Goal: Information Seeking & Learning: Find specific fact

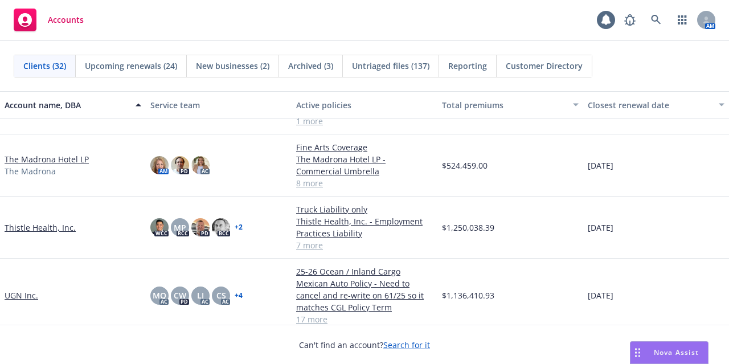
scroll to position [1312, 0]
click at [74, 161] on link "The Madrona Hotel LP" at bounding box center [47, 159] width 84 height 12
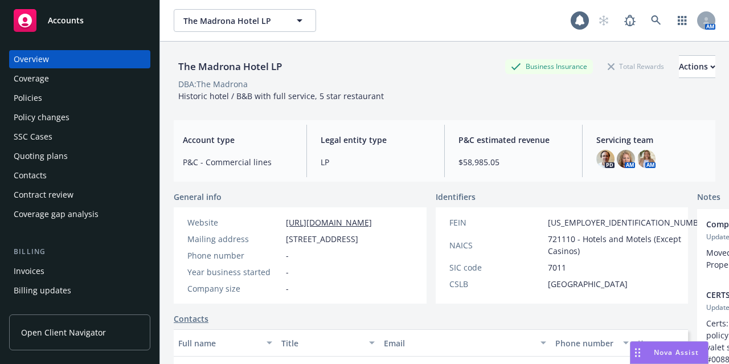
click at [83, 100] on div "Policies" at bounding box center [80, 98] width 132 height 18
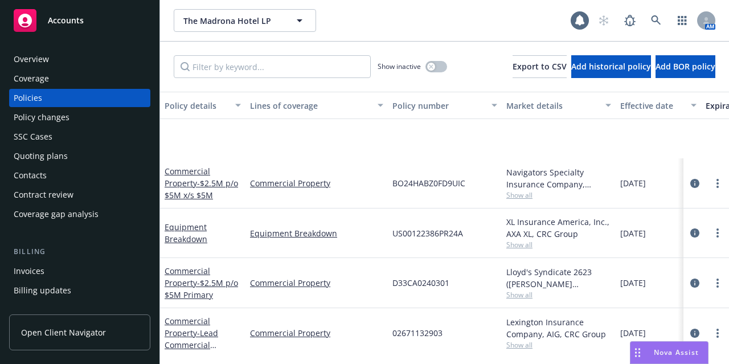
scroll to position [253, 0]
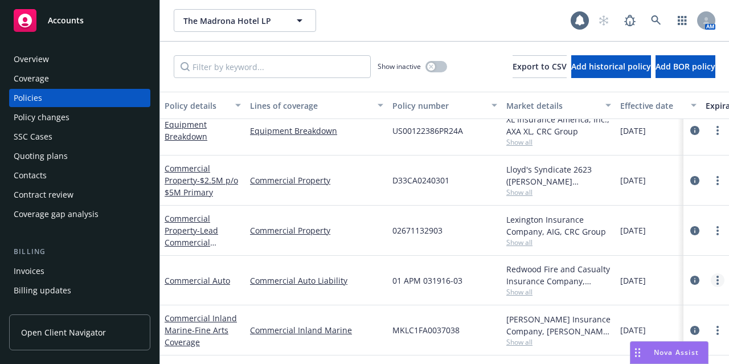
click at [716, 276] on icon "more" at bounding box center [717, 280] width 2 height 9
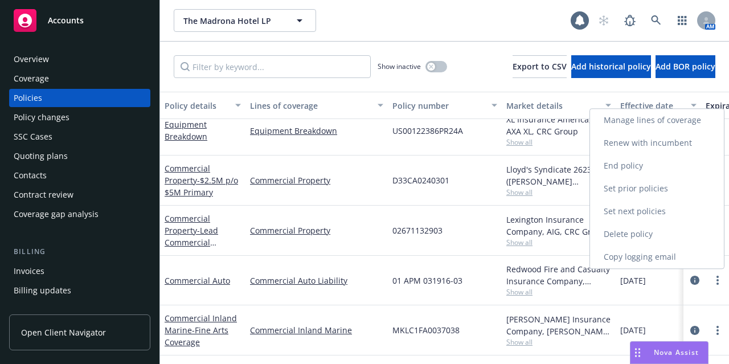
click at [674, 254] on link "Copy logging email" at bounding box center [657, 256] width 134 height 23
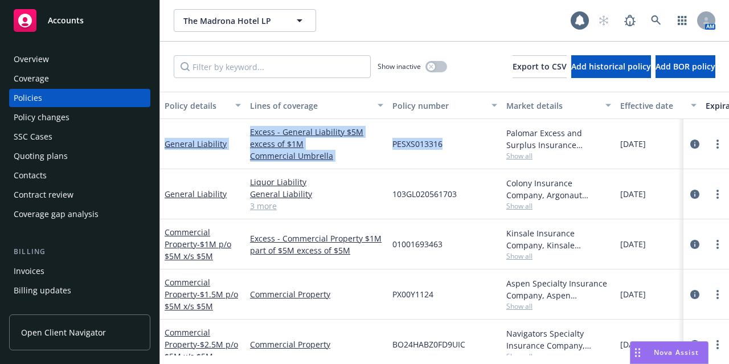
drag, startPoint x: 162, startPoint y: 134, endPoint x: 449, endPoint y: 155, distance: 287.2
click at [449, 155] on div "General Liability Excess - General Liability $5M excess of $1M Commercial Umbre…" at bounding box center [709, 144] width 1099 height 50
copy div "General Liability Excess - General Liability $5M excess of $1M Commercial Umbre…"
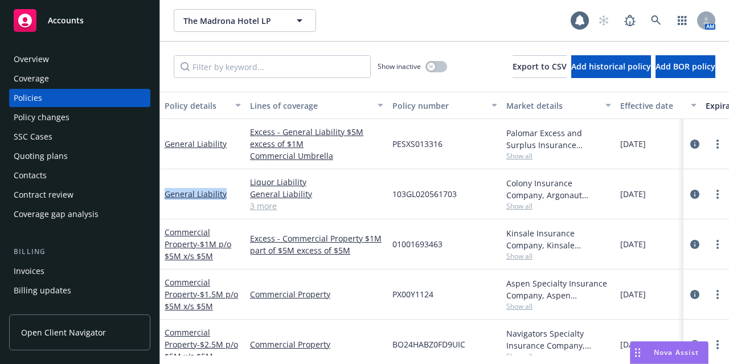
drag, startPoint x: 229, startPoint y: 194, endPoint x: 162, endPoint y: 194, distance: 67.8
click at [162, 194] on div "General Liability" at bounding box center [202, 194] width 85 height 50
copy link "General Liability"
drag, startPoint x: 466, startPoint y: 195, endPoint x: 391, endPoint y: 195, distance: 75.2
click at [391, 195] on div "103GL020561703" at bounding box center [445, 194] width 114 height 50
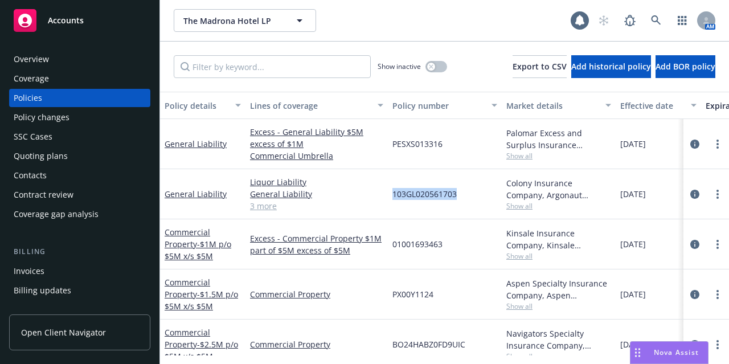
copy span "103GL020561703"
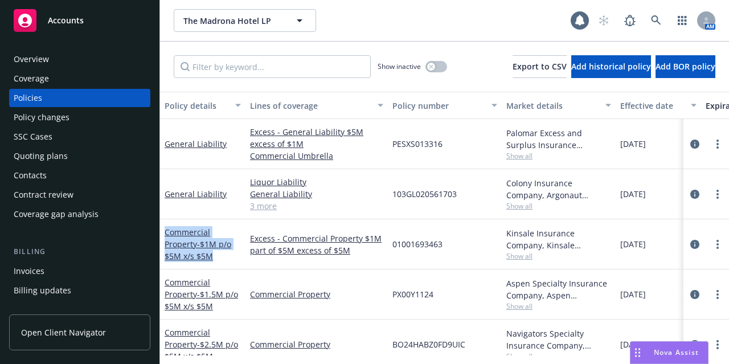
drag, startPoint x: 228, startPoint y: 260, endPoint x: 161, endPoint y: 235, distance: 72.0
click at [161, 235] on div "Commercial Property - $1M p/o $5M x/s $5M" at bounding box center [202, 244] width 85 height 50
copy link "Commercial Property - $1M p/o $5M x/s $5M"
drag, startPoint x: 446, startPoint y: 245, endPoint x: 392, endPoint y: 246, distance: 54.7
click at [392, 246] on div "01001693463" at bounding box center [445, 244] width 114 height 50
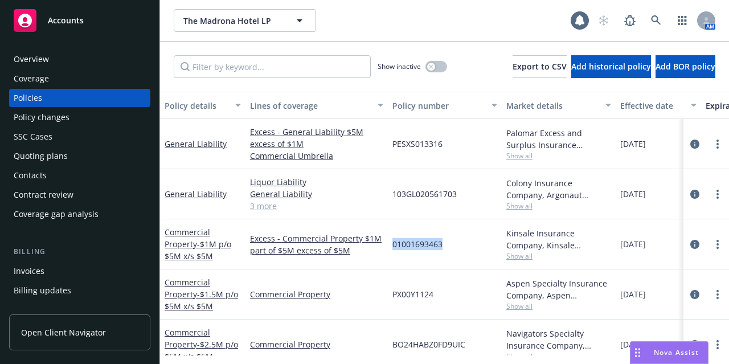
copy span "01001693463"
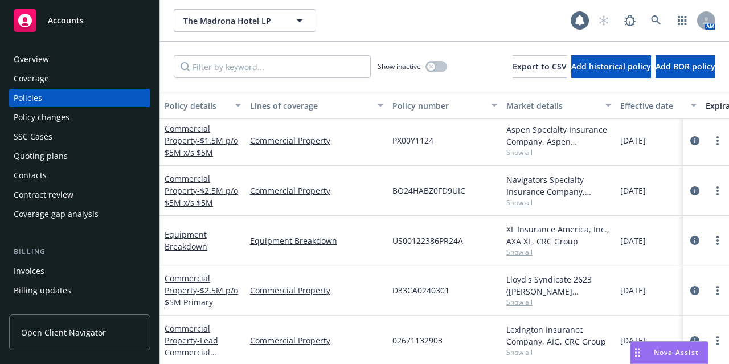
scroll to position [124, 0]
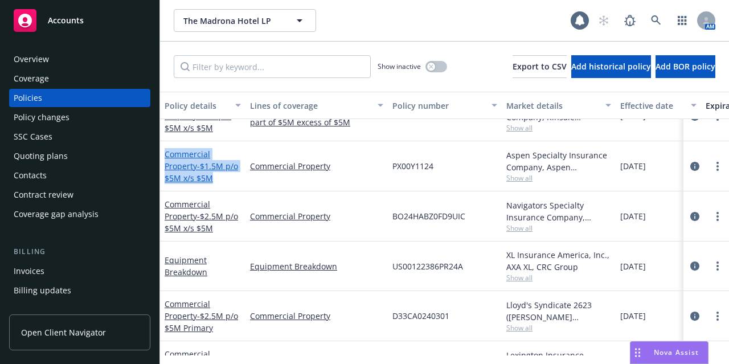
drag, startPoint x: 235, startPoint y: 179, endPoint x: 166, endPoint y: 148, distance: 75.2
click at [163, 146] on div "Commercial Property - $1.5M p/o $5M x/s $5M" at bounding box center [202, 166] width 85 height 50
copy link "Commercial Property - $1.5M p/o $5M x/s $5M"
drag, startPoint x: 446, startPoint y: 166, endPoint x: 388, endPoint y: 158, distance: 58.5
click at [388, 158] on div "PX00Y1124" at bounding box center [445, 166] width 114 height 50
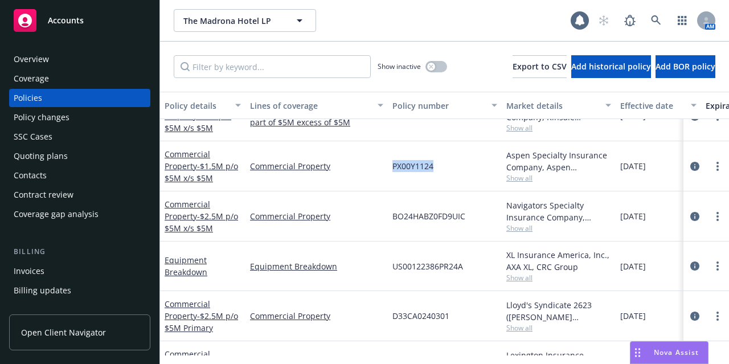
copy span "PX00Y1124"
drag, startPoint x: 233, startPoint y: 231, endPoint x: 166, endPoint y: 203, distance: 73.1
click at [165, 203] on div "Commercial Property - $2.5M p/o $5M x/s $5M" at bounding box center [203, 216] width 76 height 36
copy link "Commercial Property - $2.5M p/o $5M x/s $5M"
drag, startPoint x: 478, startPoint y: 212, endPoint x: 392, endPoint y: 214, distance: 85.4
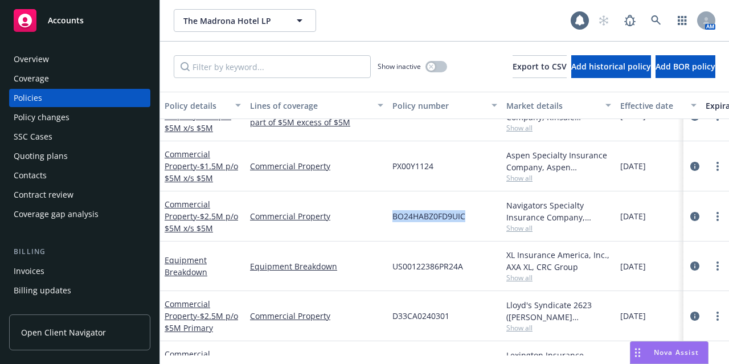
click at [392, 214] on div "BO24HABZ0FD9UIC" at bounding box center [445, 216] width 114 height 50
copy span "BO24HABZ0FD9UIC"
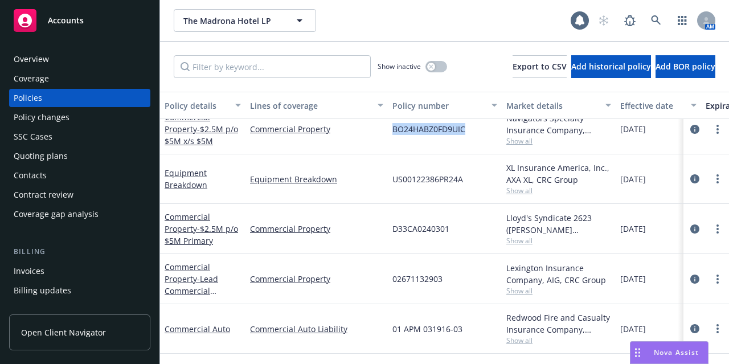
scroll to position [214, 0]
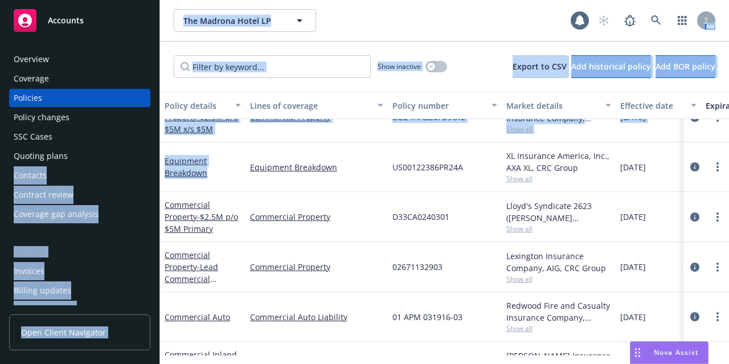
drag, startPoint x: 216, startPoint y: 174, endPoint x: 163, endPoint y: 158, distance: 55.8
click at [158, 158] on div "Accounts Overview Coverage Policies Policy changes SSC Cases Quoting plans Cont…" at bounding box center [364, 182] width 729 height 364
click at [221, 170] on div "Equipment Breakdown" at bounding box center [203, 167] width 76 height 24
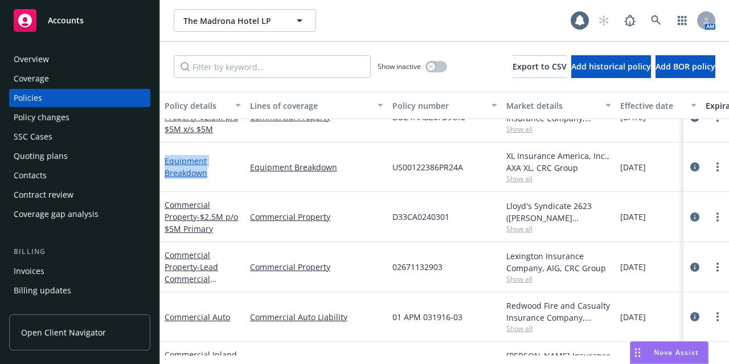
drag, startPoint x: 214, startPoint y: 174, endPoint x: 165, endPoint y: 163, distance: 49.6
click at [165, 163] on div "Equipment Breakdown" at bounding box center [203, 167] width 76 height 24
copy link "Equipment Breakdown"
drag, startPoint x: 469, startPoint y: 169, endPoint x: 394, endPoint y: 173, distance: 75.2
click at [394, 173] on div "US00122386PR24A" at bounding box center [445, 167] width 114 height 50
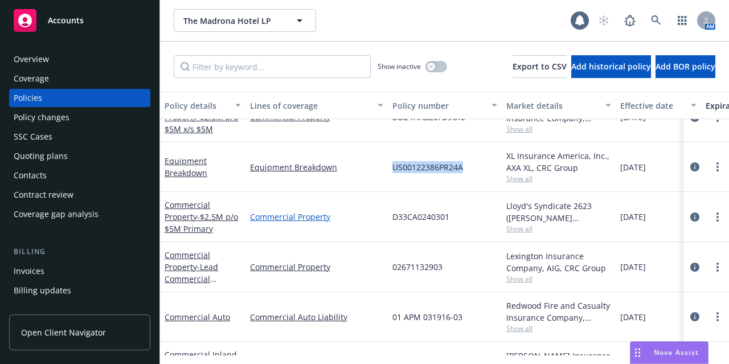
scroll to position [247, 0]
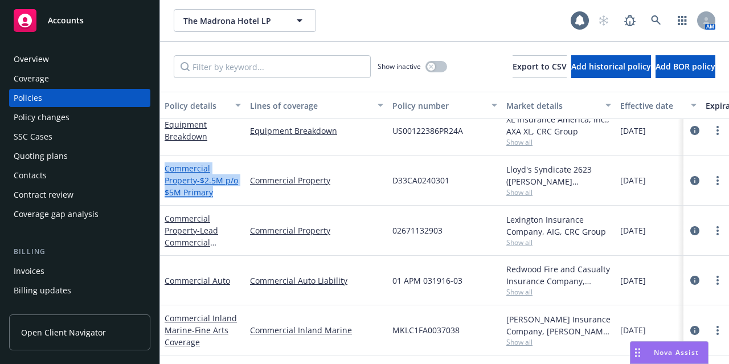
drag, startPoint x: 233, startPoint y: 195, endPoint x: 165, endPoint y: 166, distance: 73.9
click at [165, 166] on div "Commercial Property - $2.5M p/o $5M Primary" at bounding box center [203, 180] width 76 height 36
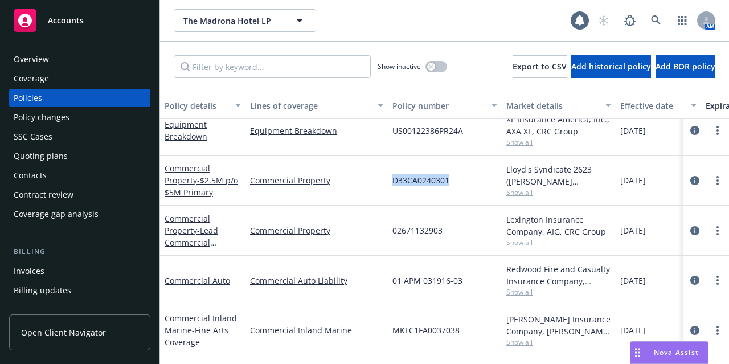
drag, startPoint x: 462, startPoint y: 175, endPoint x: 391, endPoint y: 180, distance: 70.8
click at [391, 180] on div "D33CA0240301" at bounding box center [445, 180] width 114 height 50
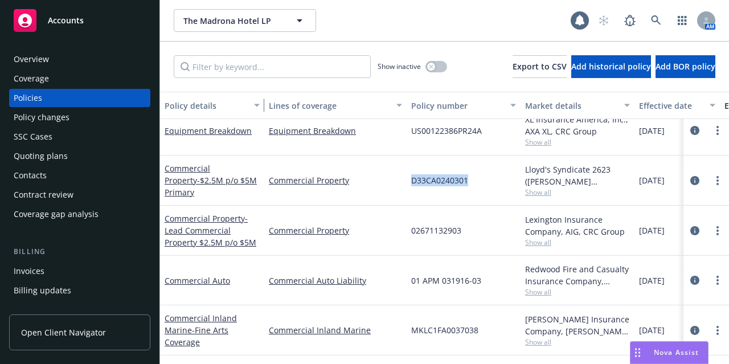
scroll to position [252, 0]
drag, startPoint x: 243, startPoint y: 109, endPoint x: 263, endPoint y: 110, distance: 20.6
click at [263, 110] on div "button" at bounding box center [261, 105] width 6 height 26
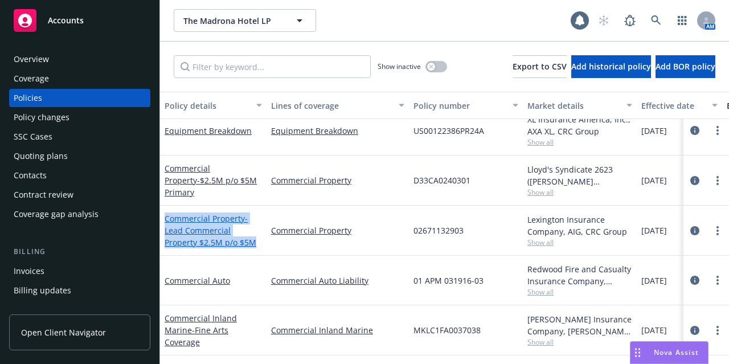
drag, startPoint x: 262, startPoint y: 239, endPoint x: 164, endPoint y: 207, distance: 102.8
click at [164, 207] on div "Commercial Property - Lead Commercial Property $2.5M p/o $5M" at bounding box center [213, 231] width 106 height 50
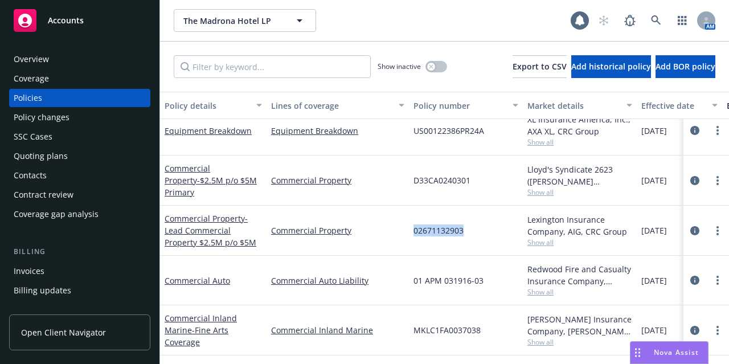
drag, startPoint x: 473, startPoint y: 217, endPoint x: 412, endPoint y: 224, distance: 60.8
click at [412, 224] on div "02671132903" at bounding box center [466, 231] width 114 height 50
drag, startPoint x: 240, startPoint y: 273, endPoint x: 164, endPoint y: 271, distance: 76.3
click at [165, 274] on div "Commercial Auto" at bounding box center [213, 280] width 97 height 12
drag, startPoint x: 491, startPoint y: 262, endPoint x: 415, endPoint y: 273, distance: 76.5
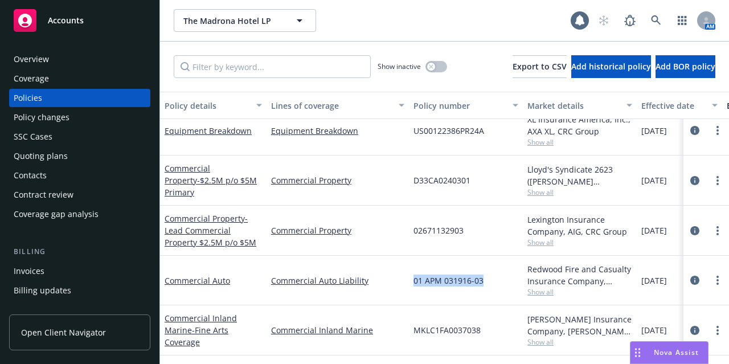
click at [415, 273] on div "01 APM 031916-03" at bounding box center [466, 281] width 114 height 50
drag, startPoint x: 216, startPoint y: 334, endPoint x: 167, endPoint y: 310, distance: 54.5
click at [167, 312] on div "Commercial Inland Marine - Fine Arts Coverage" at bounding box center [213, 330] width 97 height 36
click at [228, 341] on div "Commercial Inland Marine - Fine Arts Coverage" at bounding box center [213, 330] width 106 height 50
drag, startPoint x: 228, startPoint y: 338, endPoint x: 162, endPoint y: 310, distance: 72.2
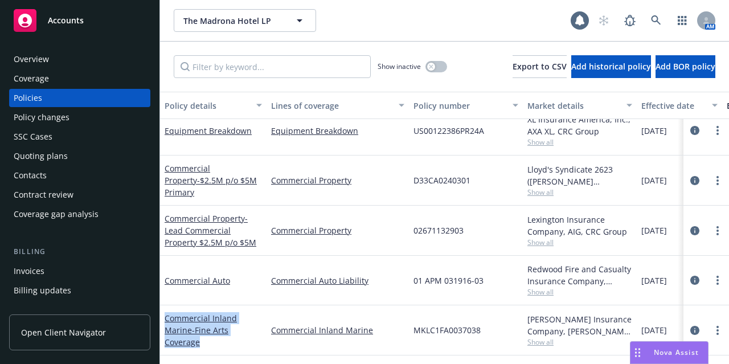
click at [162, 310] on div "Commercial Inland Marine - Fine Arts Coverage" at bounding box center [213, 330] width 106 height 50
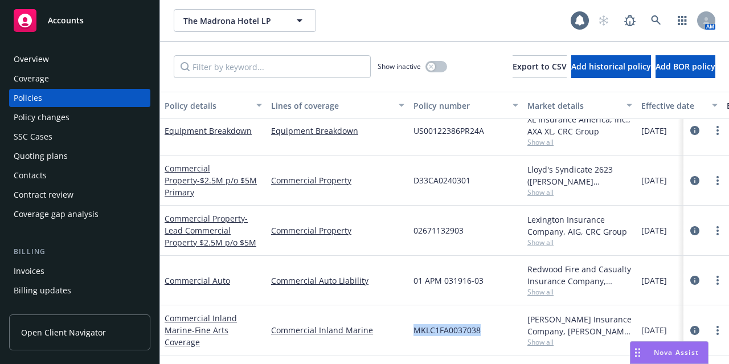
drag, startPoint x: 484, startPoint y: 318, endPoint x: 414, endPoint y: 323, distance: 69.7
click at [414, 323] on div "MKLC1FA0037038" at bounding box center [466, 330] width 114 height 50
drag, startPoint x: 483, startPoint y: 269, endPoint x: 414, endPoint y: 274, distance: 68.5
click at [414, 274] on div "01 APM 031916-03" at bounding box center [466, 281] width 114 height 50
